Goal: Obtain resource: Download file/media

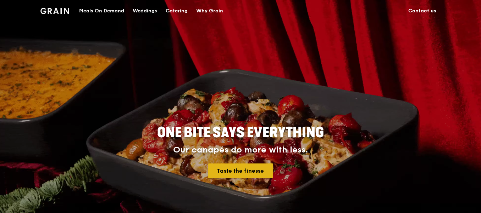
click at [241, 171] on link "Taste the finesse" at bounding box center [240, 171] width 65 height 15
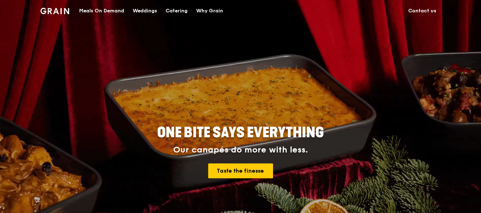
click at [180, 8] on div "Catering" at bounding box center [177, 10] width 22 height 21
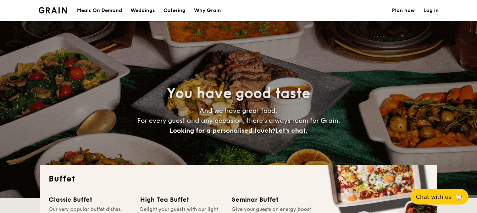
select select
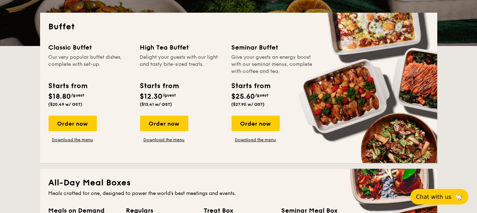
scroll to position [150, 0]
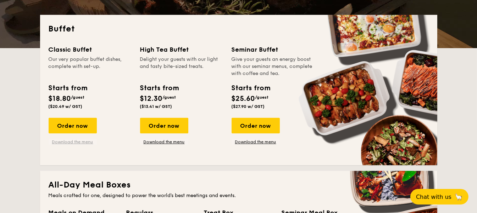
click at [74, 142] on link "Download the menu" at bounding box center [73, 142] width 48 height 6
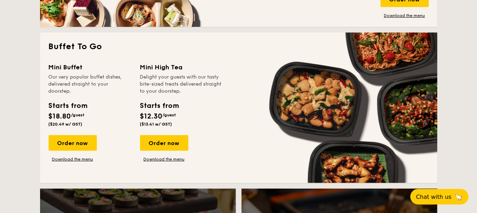
scroll to position [443, 0]
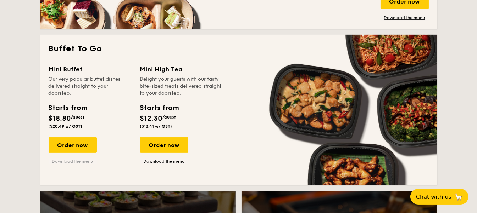
click at [65, 161] on link "Download the menu" at bounding box center [73, 162] width 48 height 6
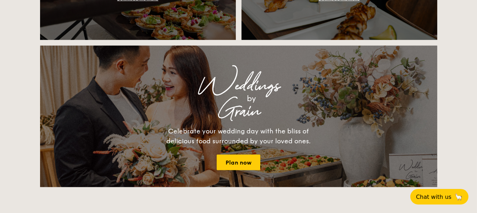
scroll to position [1009, 0]
